Goal: Task Accomplishment & Management: Manage account settings

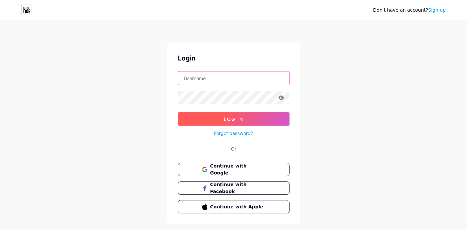
type input "[PERSON_NAME][EMAIL_ADDRESS][DOMAIN_NAME]"
click at [223, 118] on button "Log In" at bounding box center [234, 118] width 112 height 13
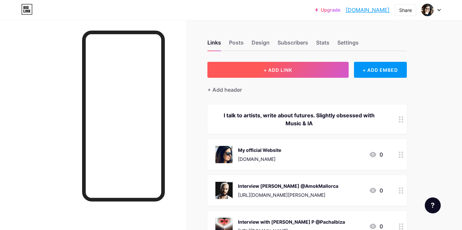
click at [283, 72] on span "+ ADD LINK" at bounding box center [278, 70] width 29 height 6
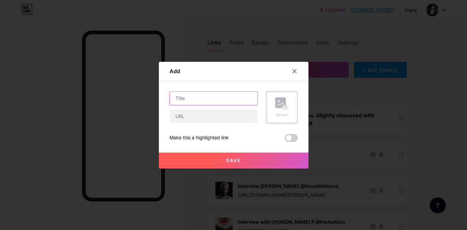
click at [187, 97] on input "text" at bounding box center [214, 98] width 88 height 13
type input "I"
type input "M"
type input "Interview Justice on Rolling Stone USA"
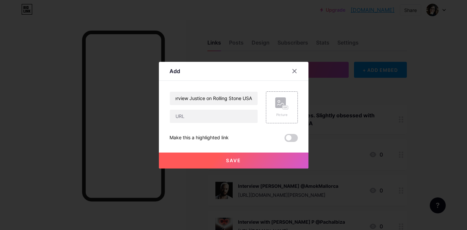
scroll to position [0, 0]
drag, startPoint x: 198, startPoint y: 45, endPoint x: 210, endPoint y: 115, distance: 71.3
click at [210, 115] on input "text" at bounding box center [214, 116] width 88 height 13
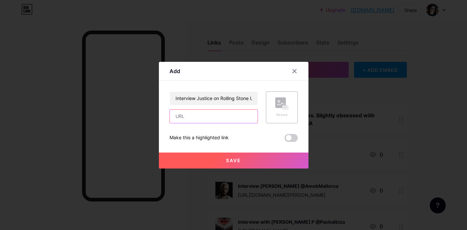
click at [187, 115] on input "text" at bounding box center [214, 116] width 88 height 13
paste input "[URL][DOMAIN_NAME]"
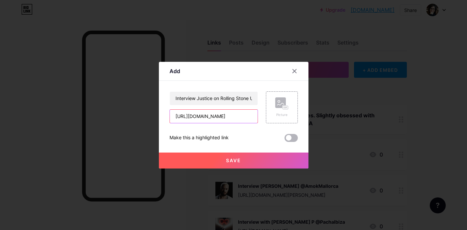
type input "[URL][DOMAIN_NAME]"
click at [292, 137] on span at bounding box center [291, 138] width 13 height 8
click at [285, 140] on input "checkbox" at bounding box center [285, 140] width 0 height 0
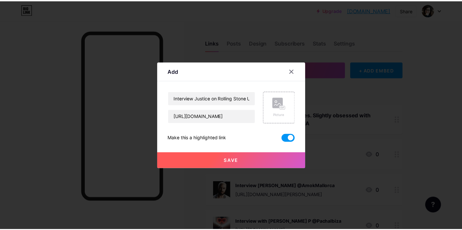
scroll to position [0, 0]
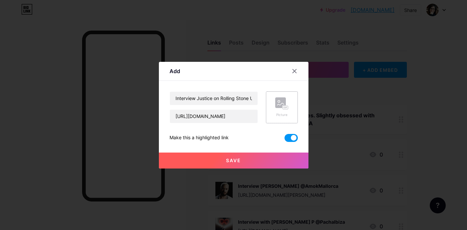
click at [287, 105] on icon at bounding box center [281, 103] width 13 height 12
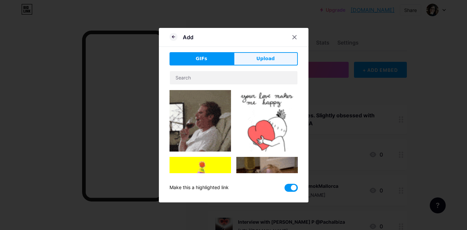
click at [277, 60] on button "Upload" at bounding box center [266, 58] width 64 height 13
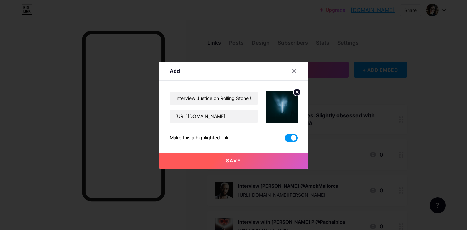
click at [299, 95] on circle at bounding box center [297, 92] width 7 height 7
click at [273, 108] on div "Picture" at bounding box center [282, 107] width 32 height 32
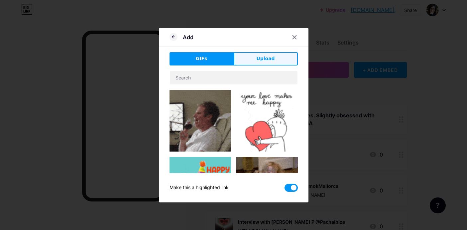
click at [285, 61] on button "Upload" at bounding box center [266, 58] width 64 height 13
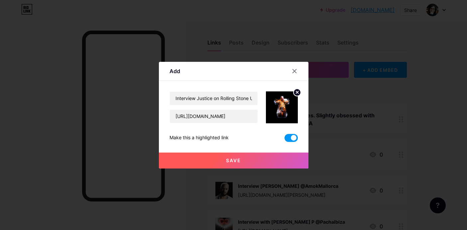
click at [230, 158] on span "Save" at bounding box center [233, 161] width 15 height 6
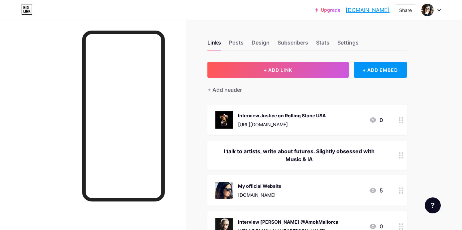
drag, startPoint x: 285, startPoint y: 117, endPoint x: 276, endPoint y: 127, distance: 13.7
click at [276, 127] on div "Interview Justice on Rolling Stone USA [URL][DOMAIN_NAME]" at bounding box center [282, 119] width 88 height 17
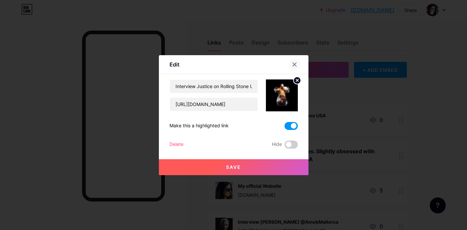
click at [296, 63] on icon at bounding box center [295, 65] width 4 height 4
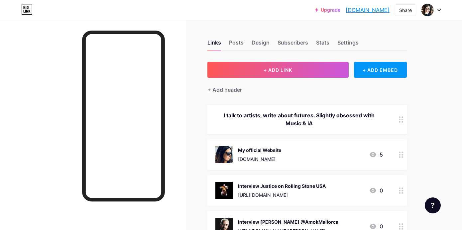
drag, startPoint x: 402, startPoint y: 122, endPoint x: 325, endPoint y: 3, distance: 141.2
